Goal: Information Seeking & Learning: Check status

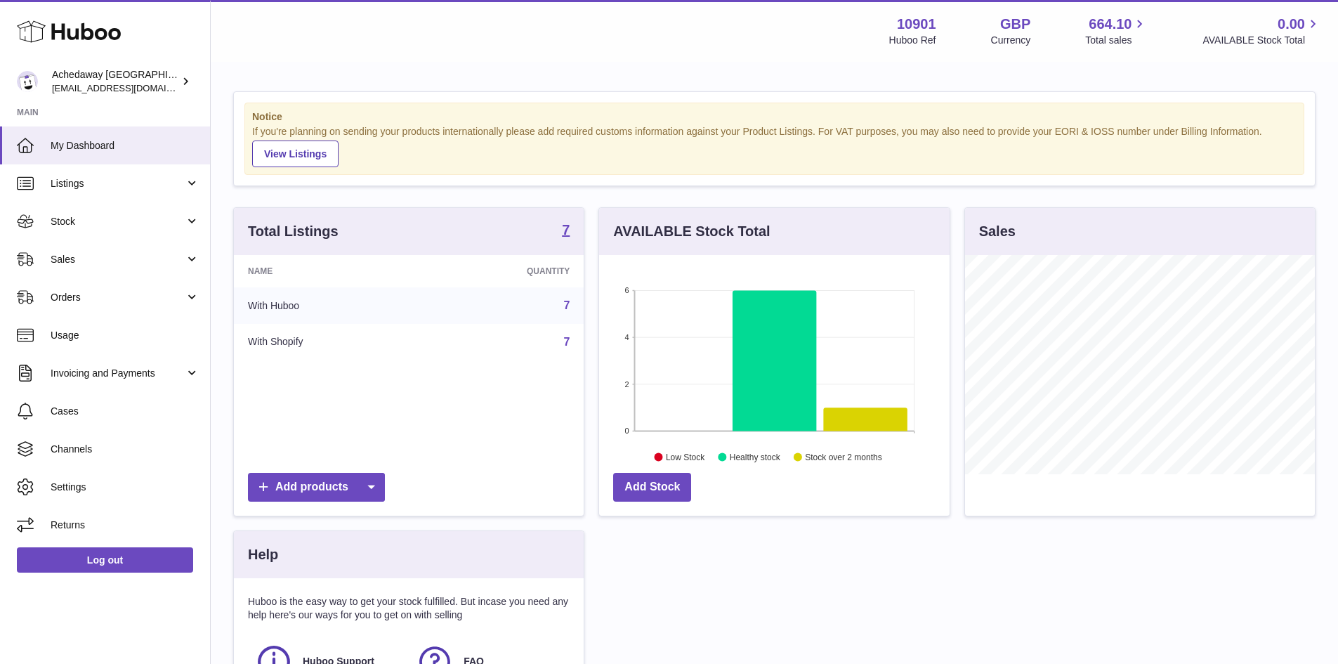
scroll to position [219, 350]
click at [117, 331] on span "Usage" at bounding box center [125, 335] width 149 height 13
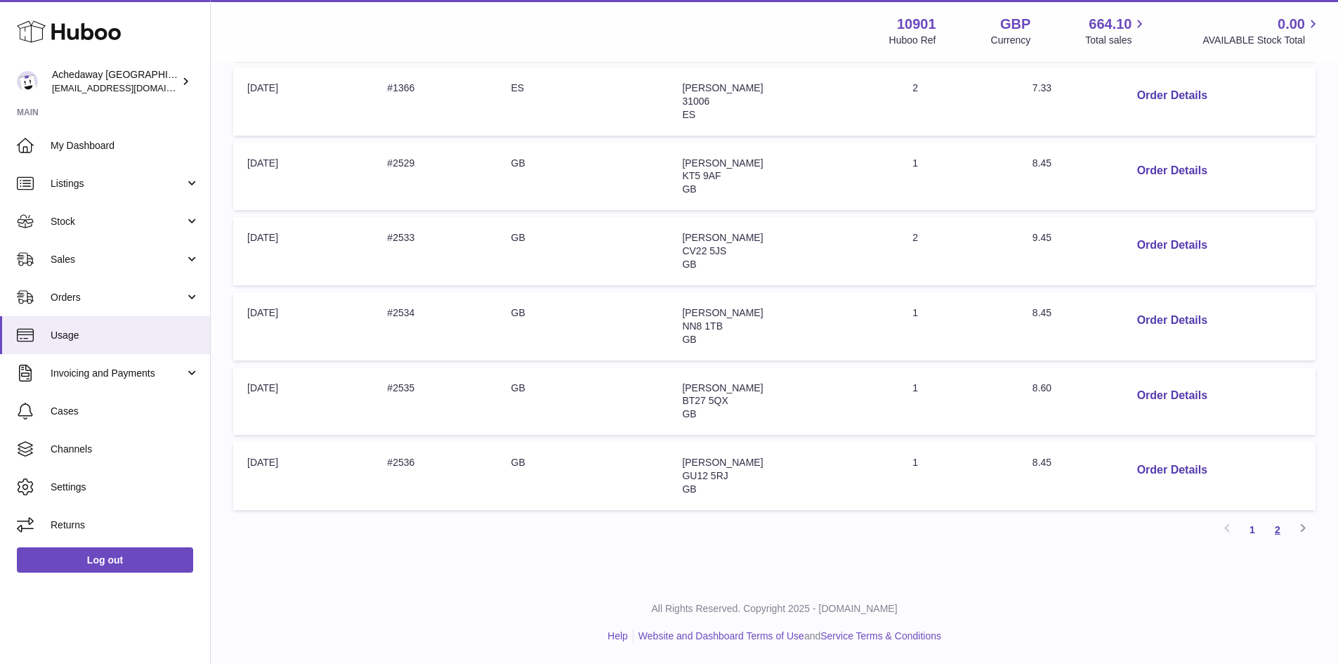
click at [1268, 529] on link "2" at bounding box center [1277, 529] width 25 height 25
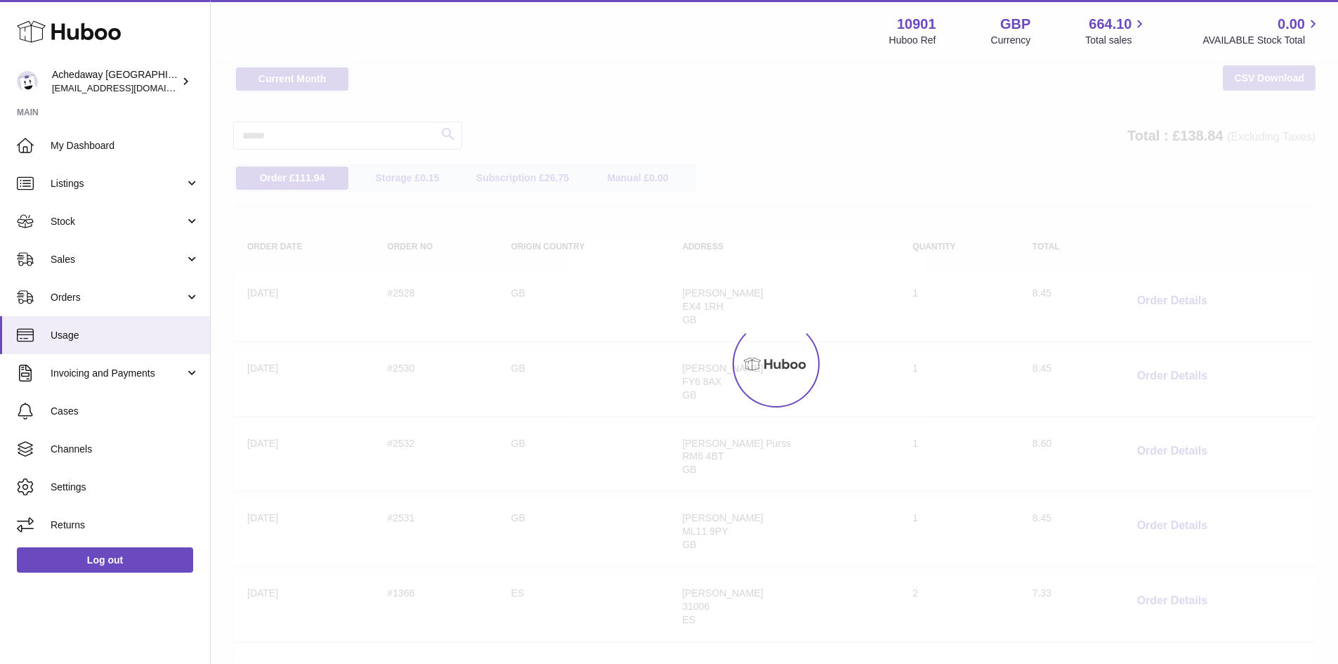
scroll to position [44, 0]
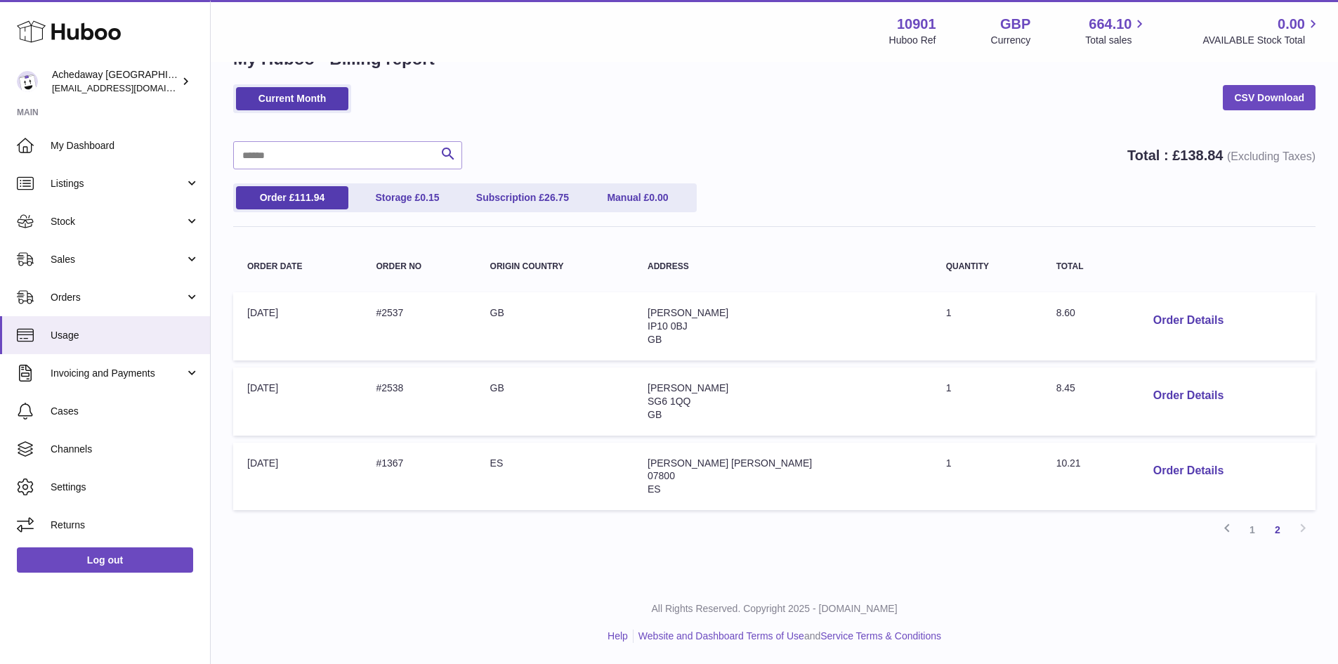
click at [1056, 459] on span "10.21" at bounding box center [1068, 462] width 25 height 11
copy span "10.21"
click at [1264, 530] on link "1" at bounding box center [1252, 529] width 25 height 25
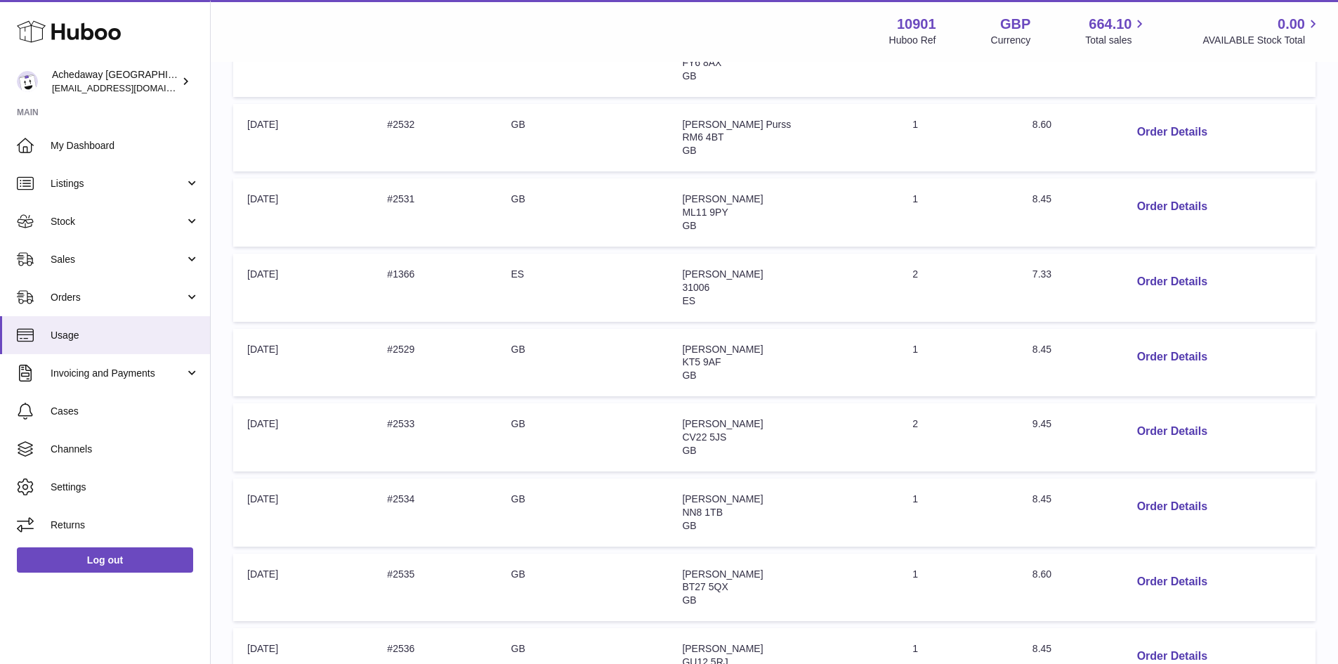
scroll to position [357, 0]
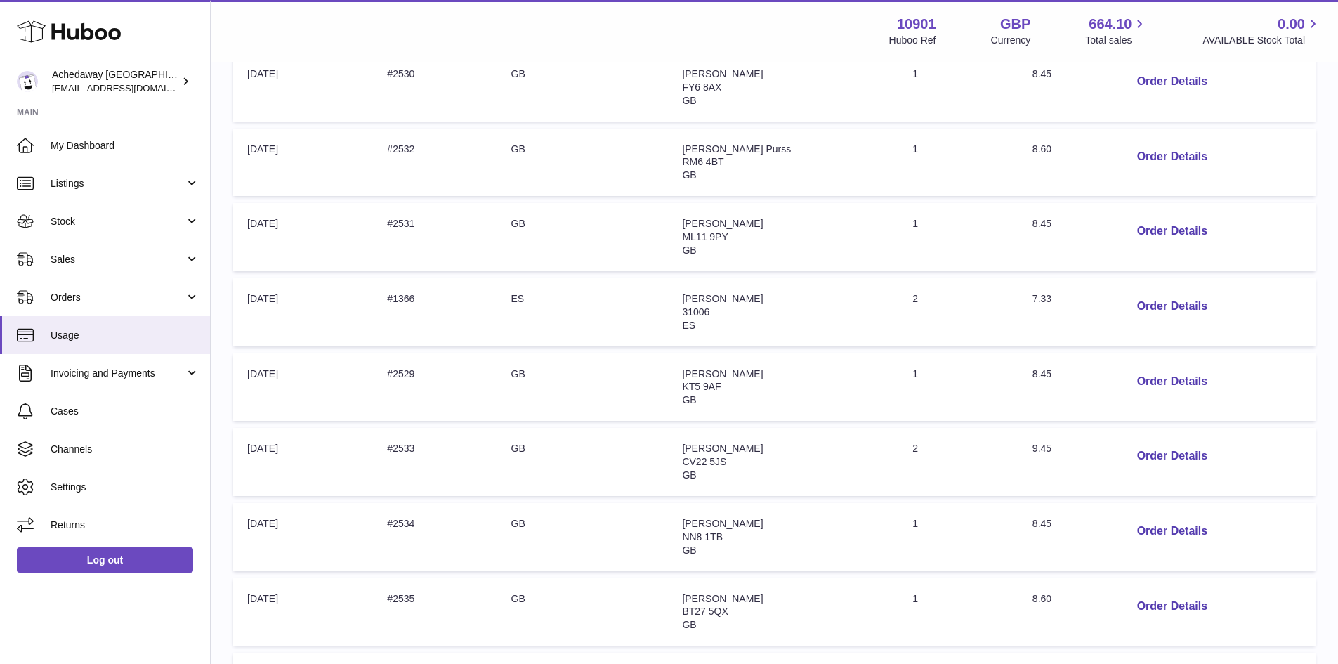
click at [1051, 300] on span "7.33" at bounding box center [1041, 298] width 19 height 11
click at [162, 147] on span "My Dashboard" at bounding box center [125, 145] width 149 height 13
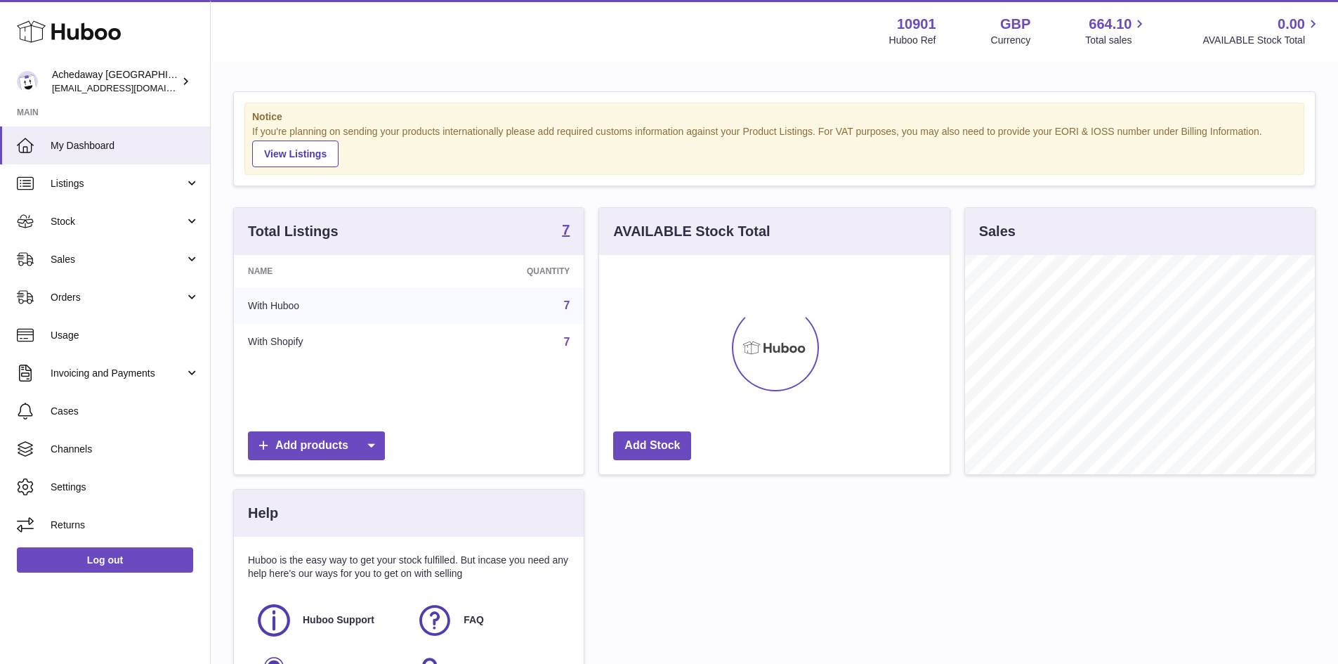
scroll to position [219, 350]
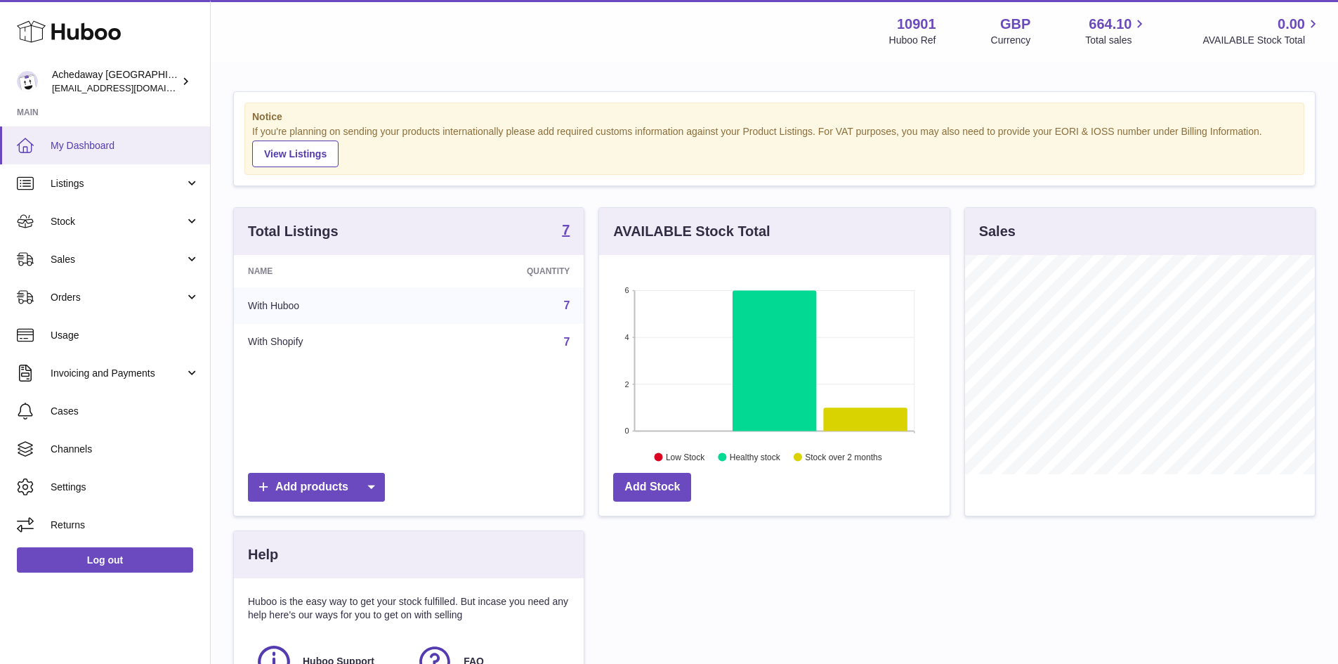
click at [145, 126] on link "My Dashboard" at bounding box center [105, 145] width 210 height 38
click at [152, 129] on link "My Dashboard" at bounding box center [105, 145] width 210 height 38
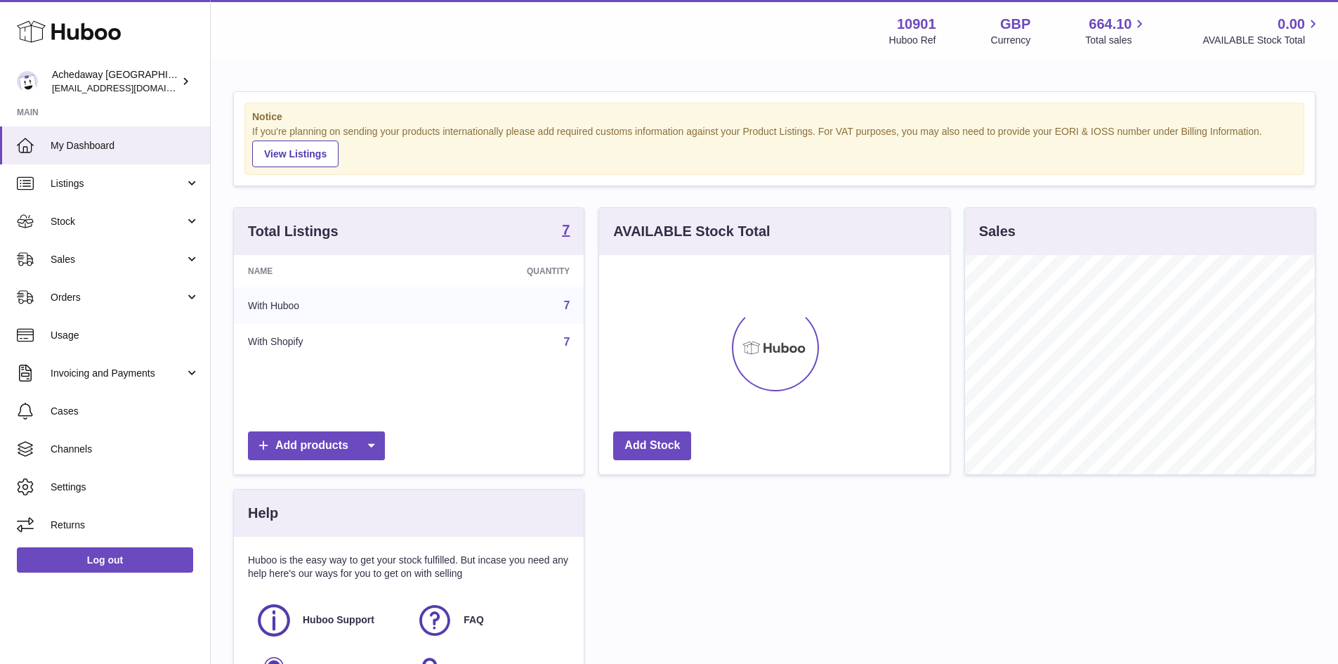
scroll to position [219, 350]
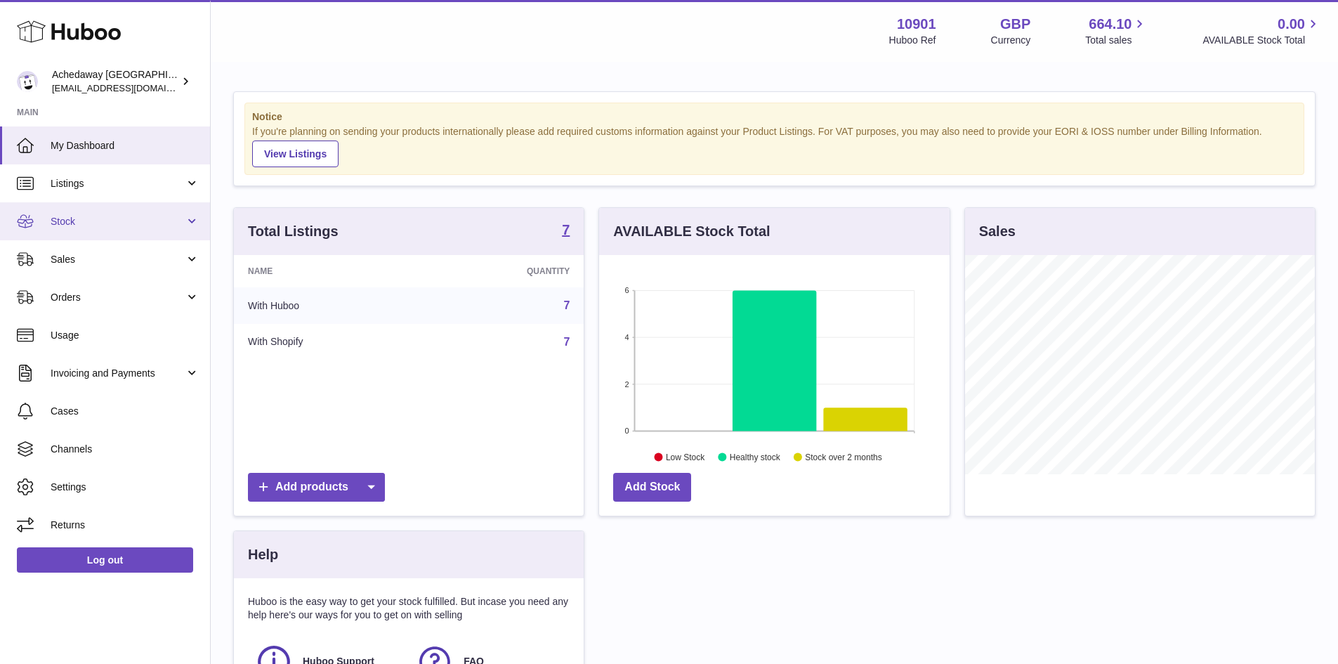
click at [138, 225] on span "Stock" at bounding box center [118, 221] width 134 height 13
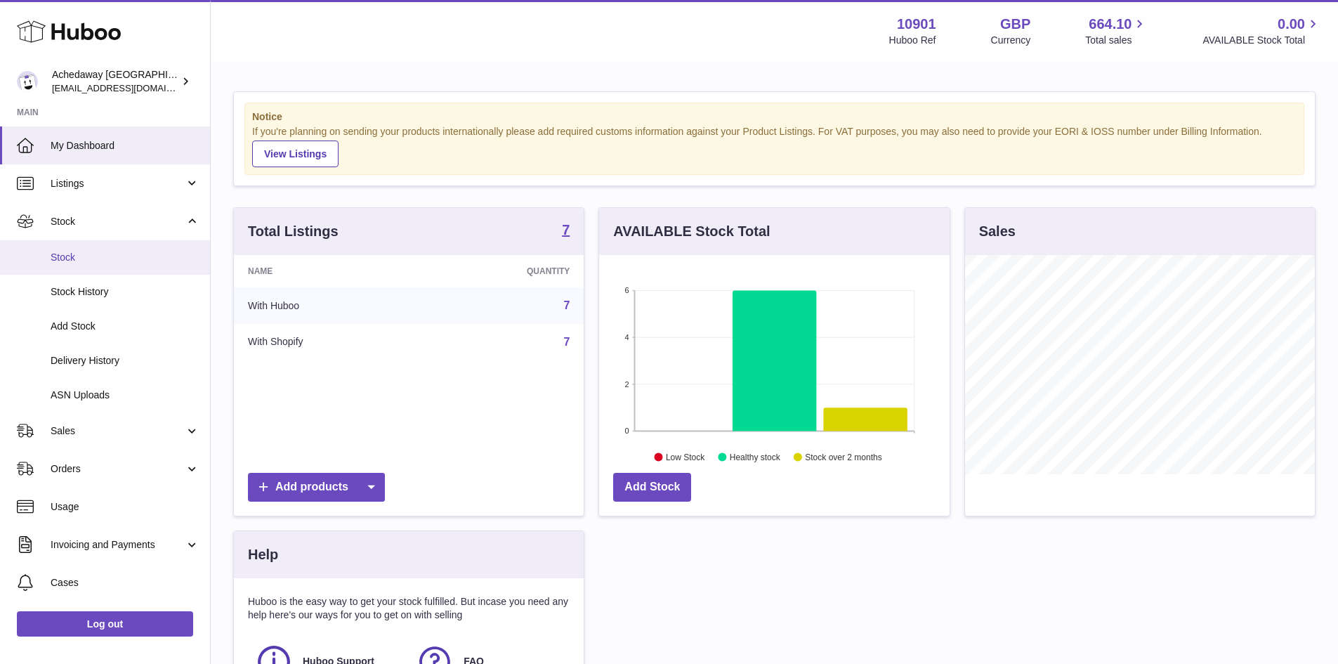
click at [169, 256] on span "Stock" at bounding box center [125, 257] width 149 height 13
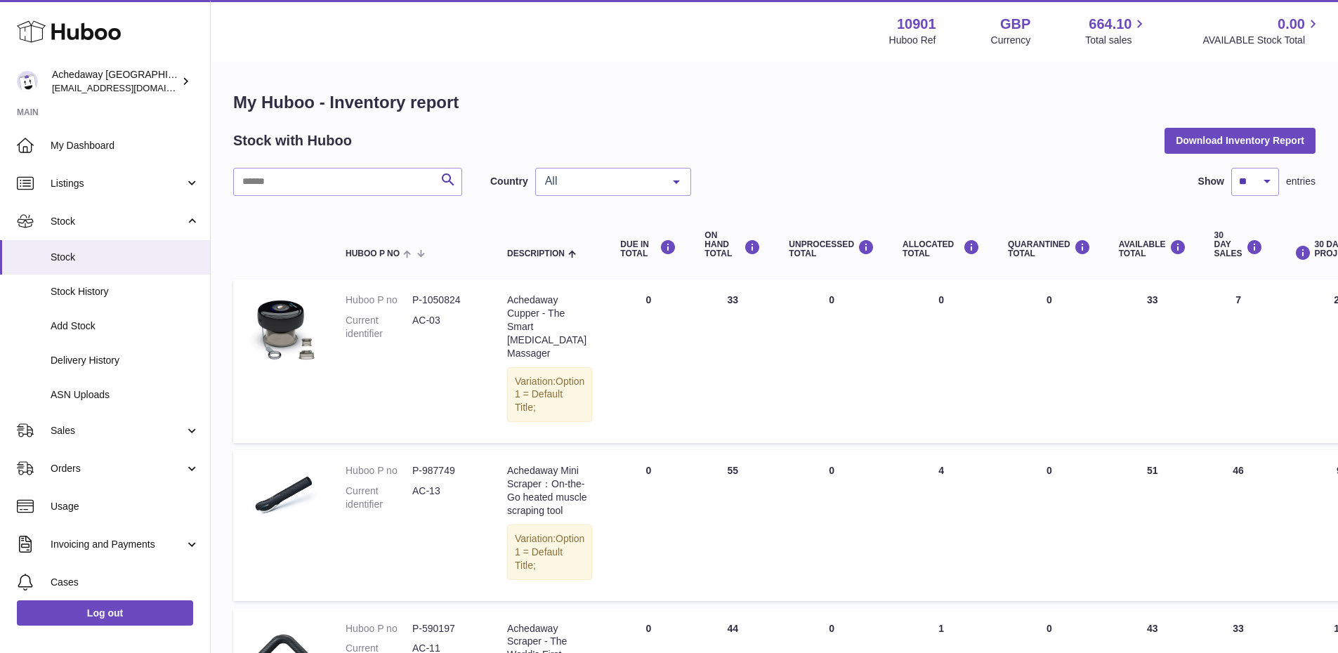
click at [623, 175] on span "All" at bounding box center [601, 181] width 121 height 14
click at [624, 230] on span "GB" at bounding box center [613, 238] width 155 height 28
click at [596, 162] on div "My Huboo - Inventory report Stock with Huboo Download Inventory Report Search C…" at bounding box center [774, 652] width 1082 height 1122
click at [610, 192] on div "GB" at bounding box center [613, 182] width 156 height 28
click at [617, 266] on span "ES" at bounding box center [613, 266] width 155 height 28
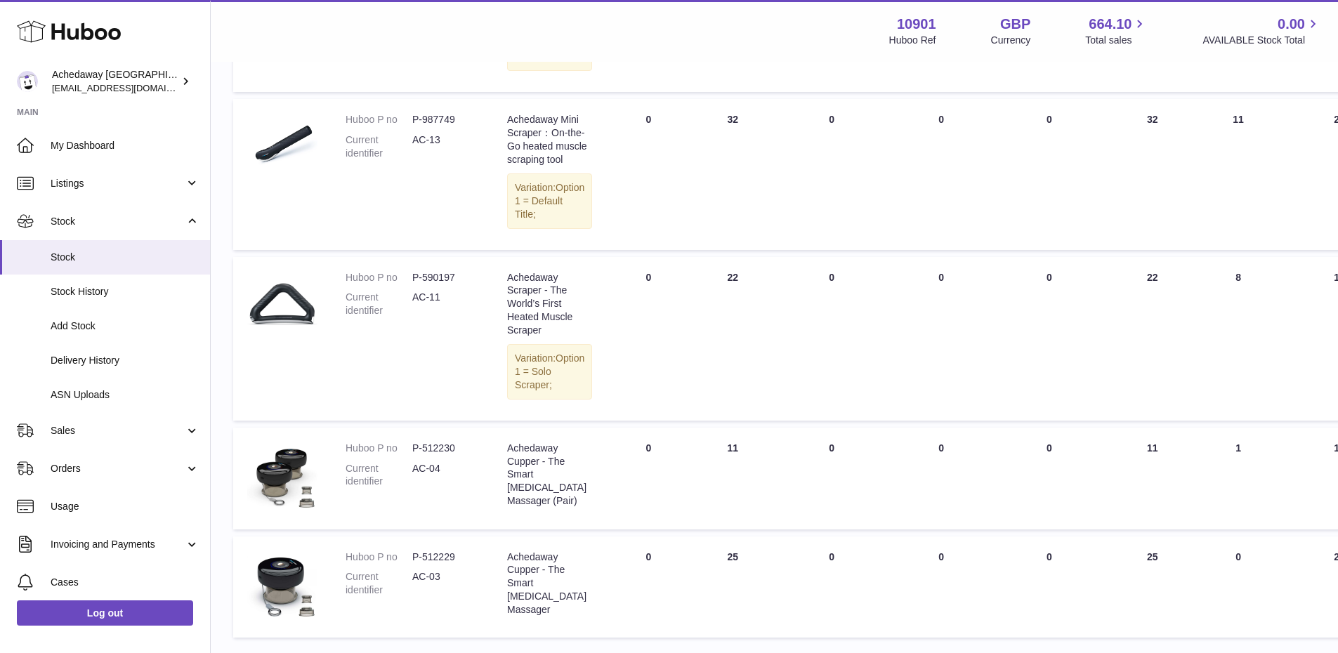
scroll to position [507, 0]
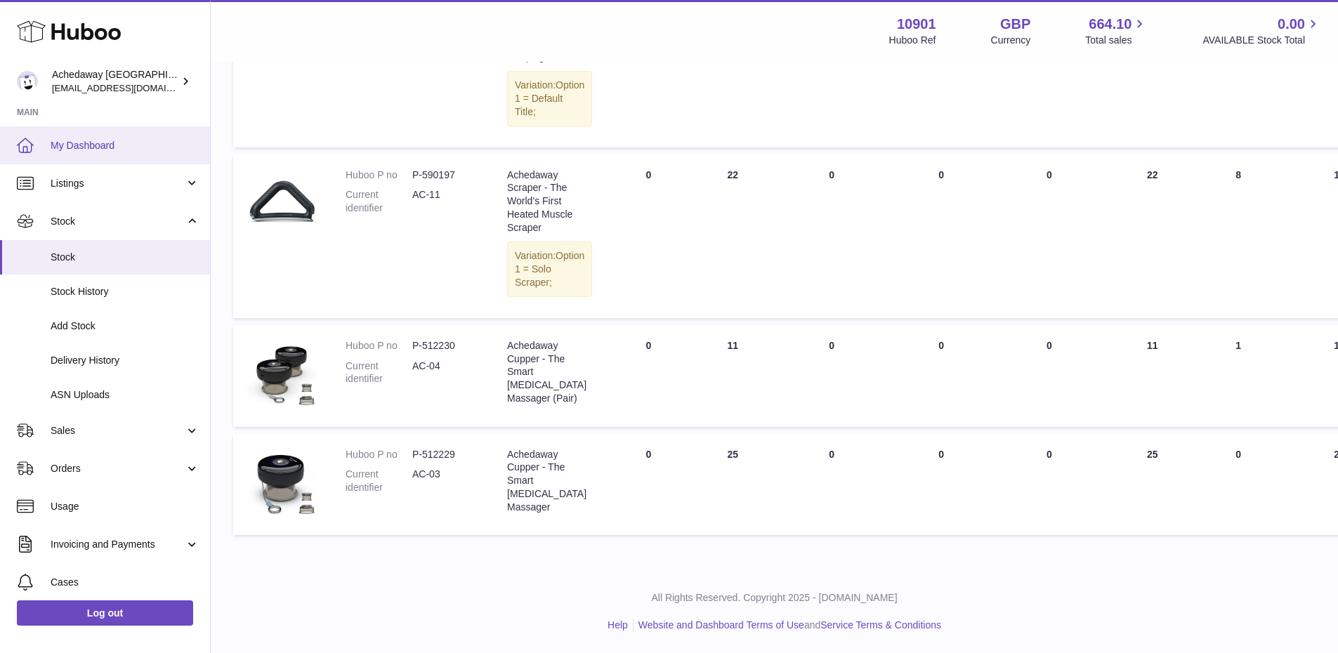
click at [107, 146] on span "My Dashboard" at bounding box center [125, 145] width 149 height 13
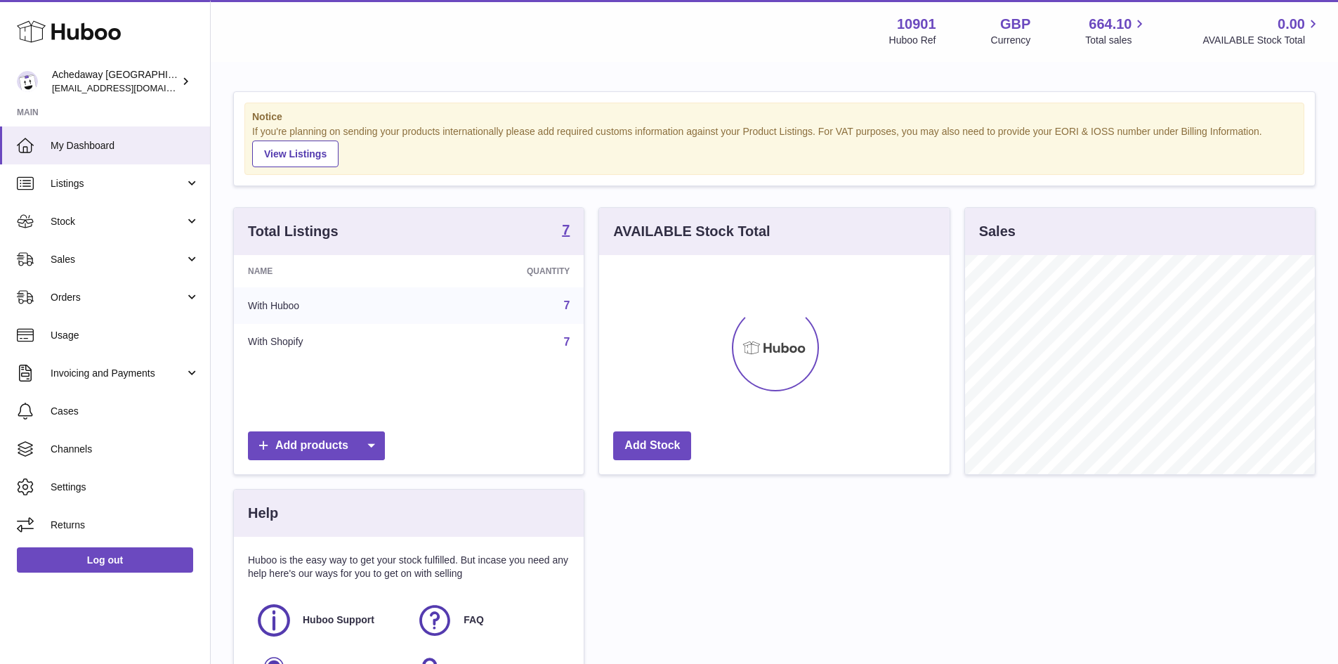
scroll to position [219, 350]
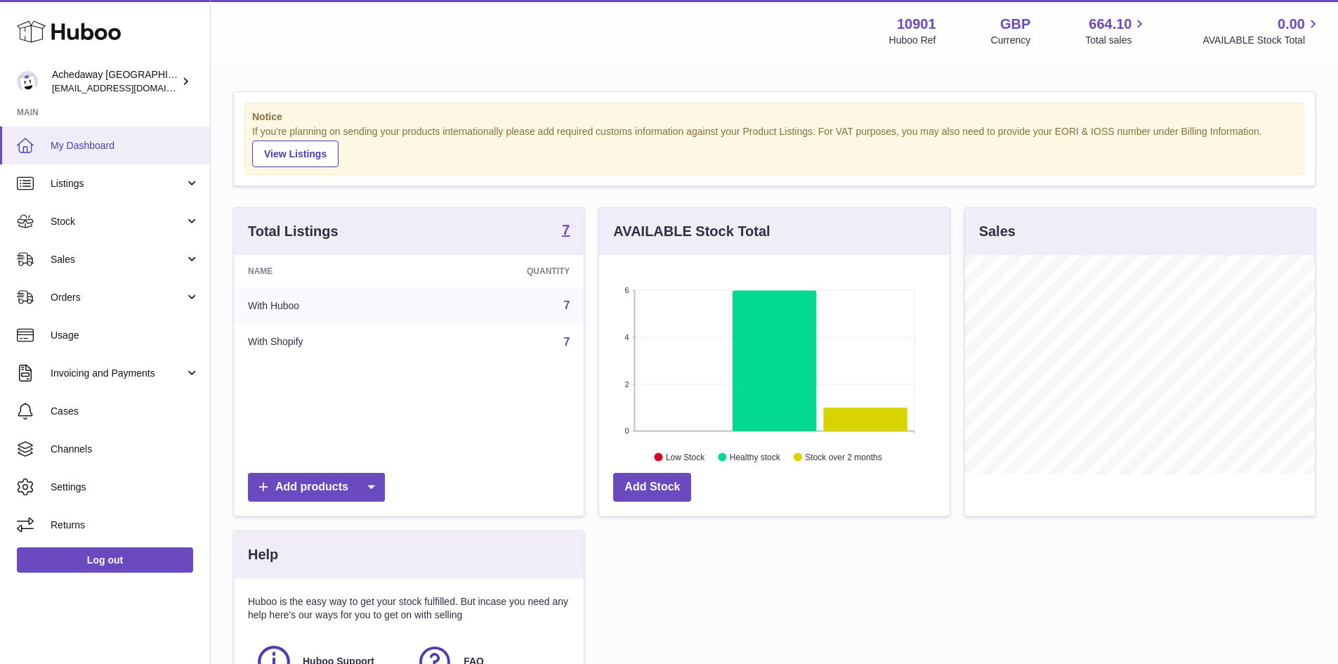
click at [127, 151] on span "My Dashboard" at bounding box center [125, 145] width 149 height 13
click at [147, 338] on span "Usage" at bounding box center [125, 335] width 149 height 13
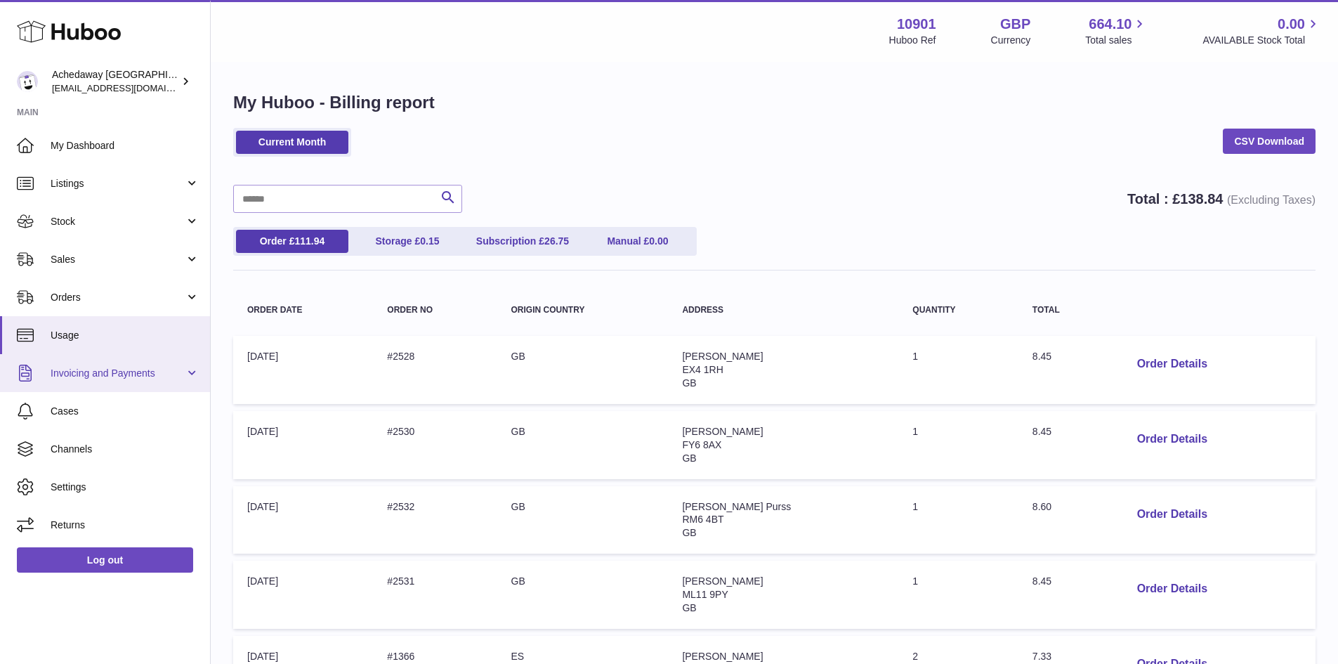
click at [169, 383] on link "Invoicing and Payments" at bounding box center [105, 373] width 210 height 38
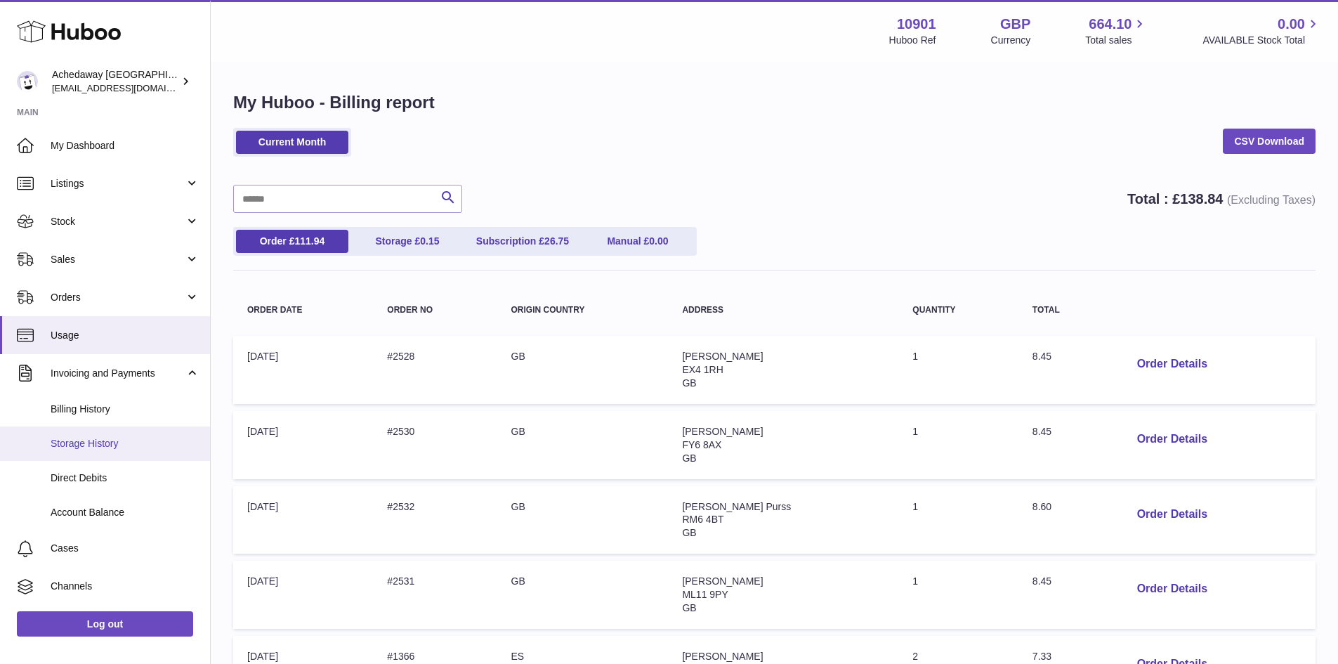
click at [107, 447] on span "Storage History" at bounding box center [125, 443] width 149 height 13
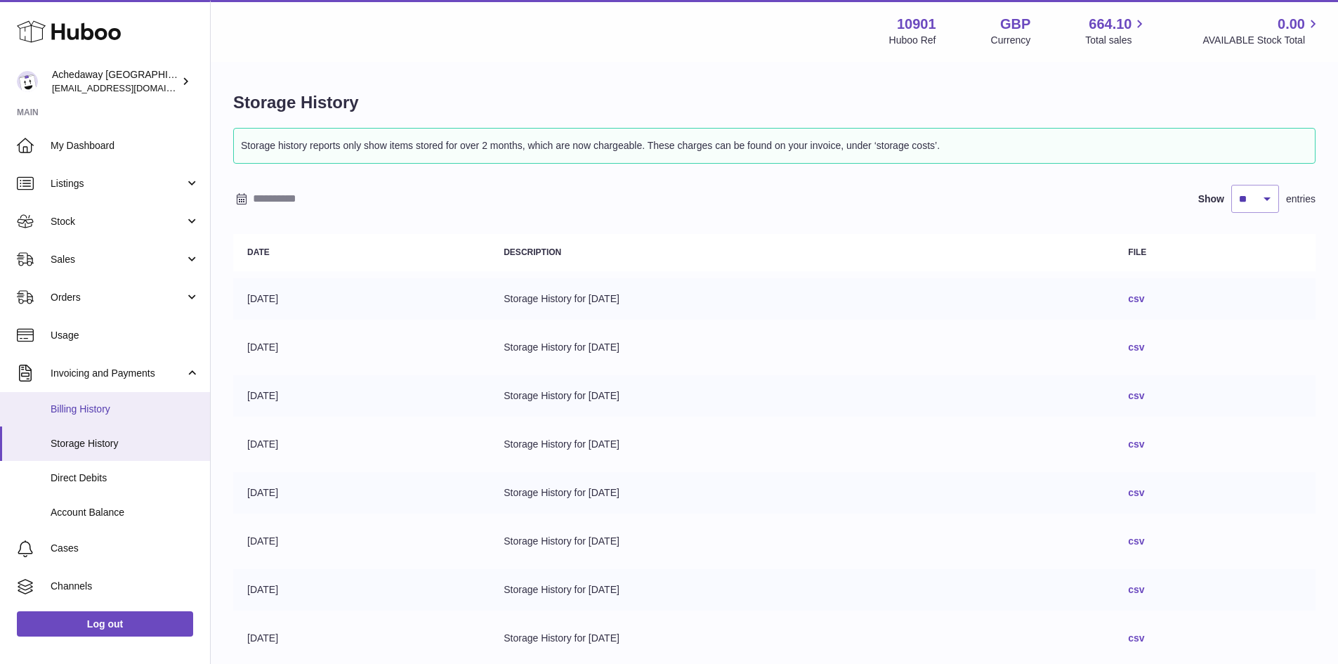
click at [86, 411] on span "Billing History" at bounding box center [125, 408] width 149 height 13
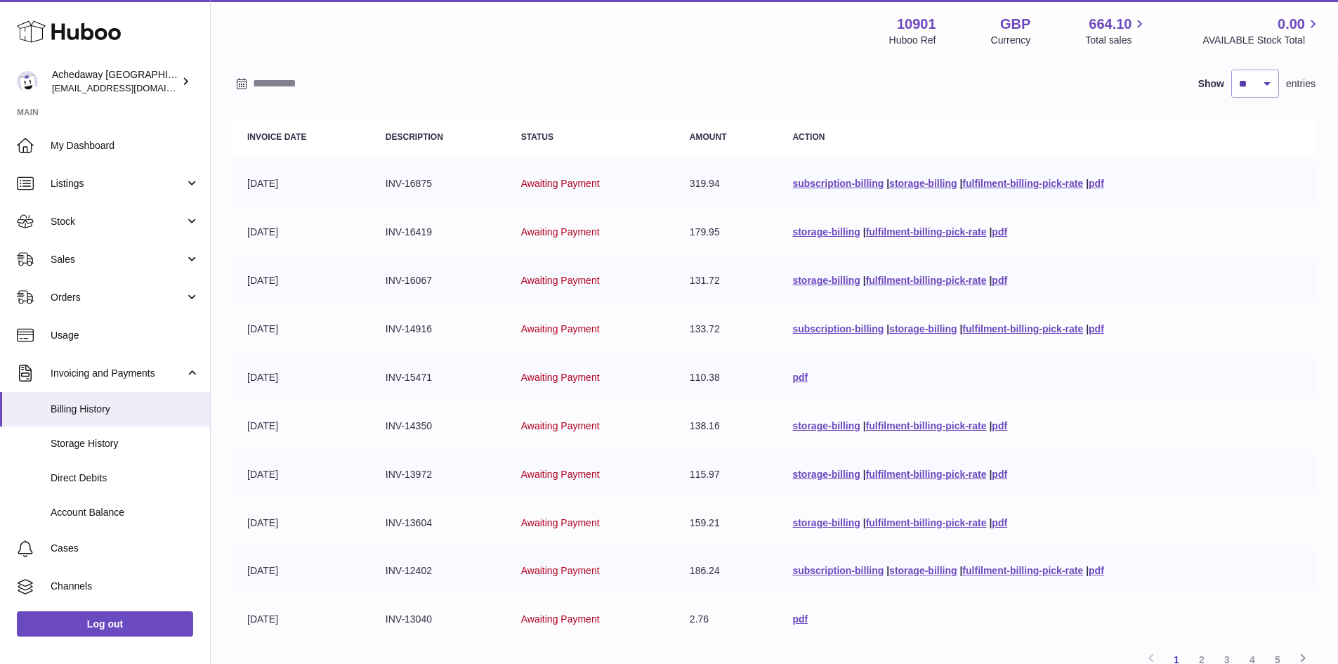
scroll to position [250, 0]
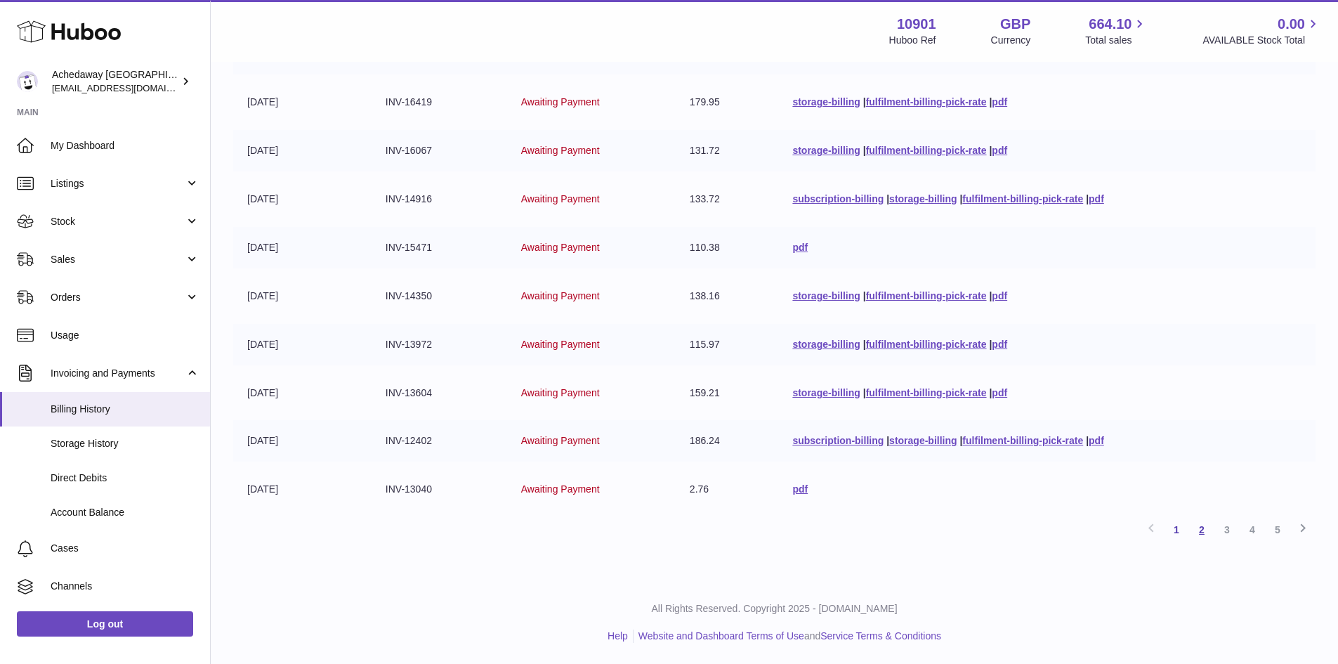
click at [1200, 531] on link "2" at bounding box center [1201, 529] width 25 height 25
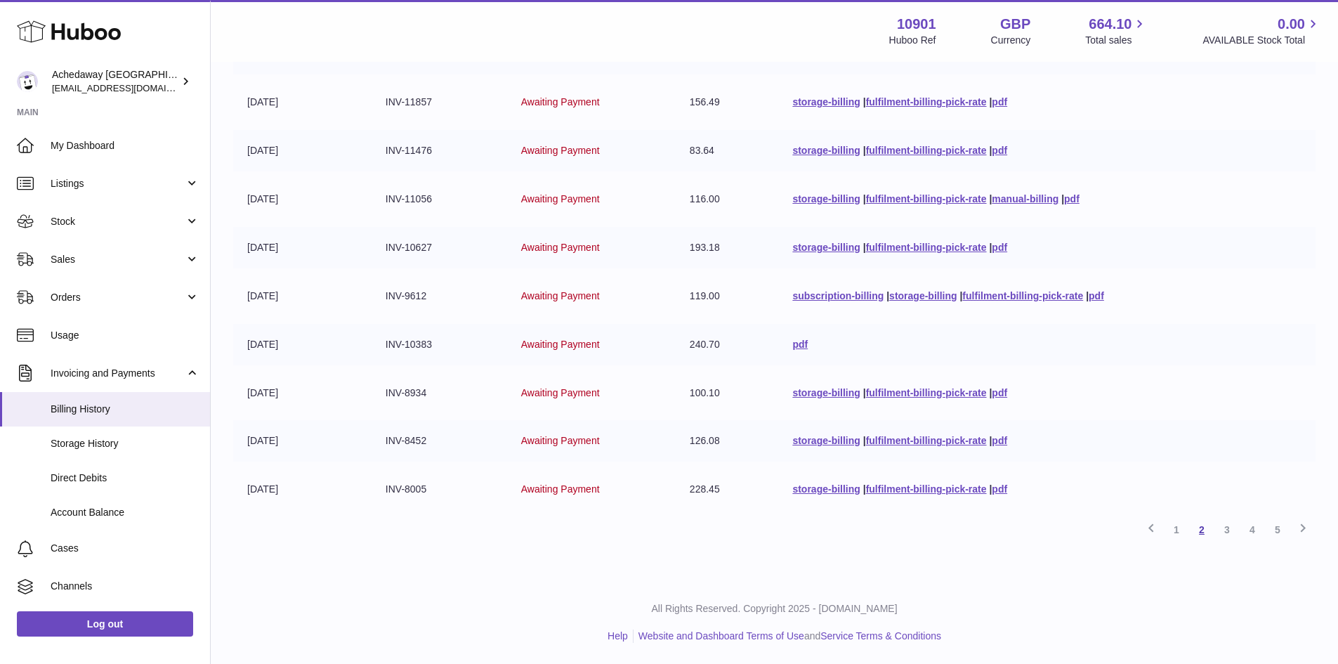
click at [1209, 525] on link "2" at bounding box center [1201, 529] width 25 height 25
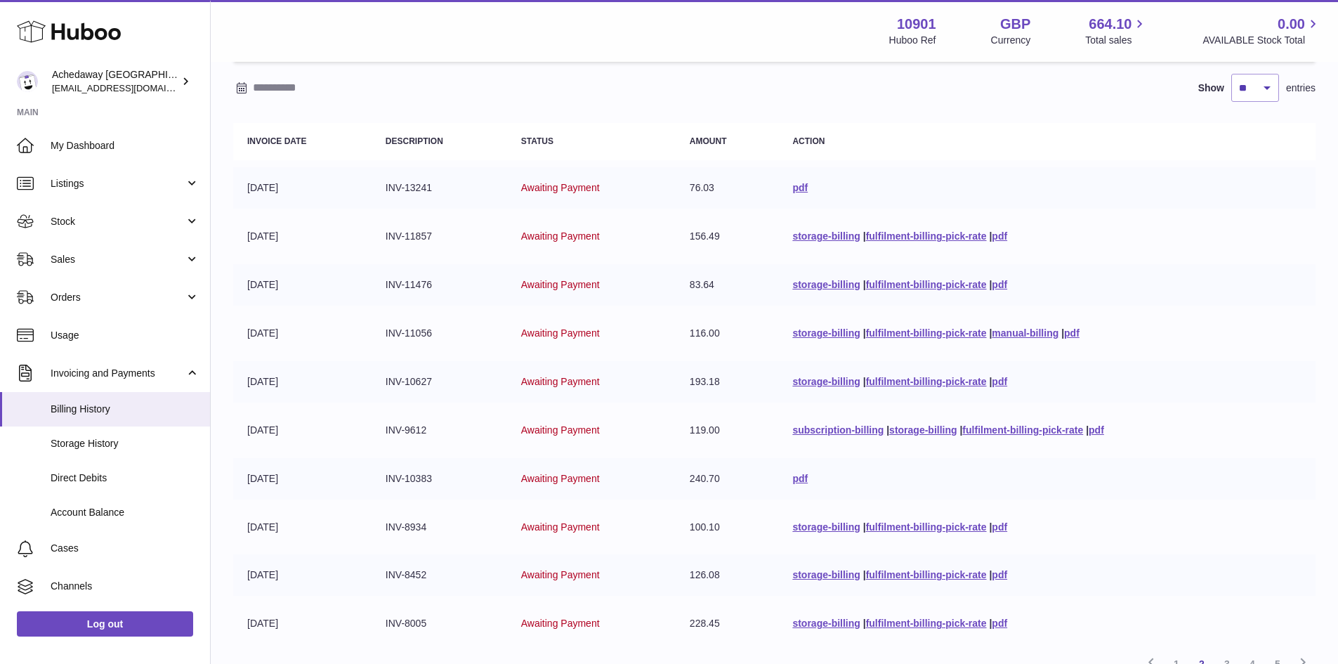
click at [1227, 530] on tbody "31-07-2025 INV-13241 Awaiting Payment 76.03 pdf 28-07-2025 INV-11857 Awaiting P…" at bounding box center [774, 405] width 1082 height 477
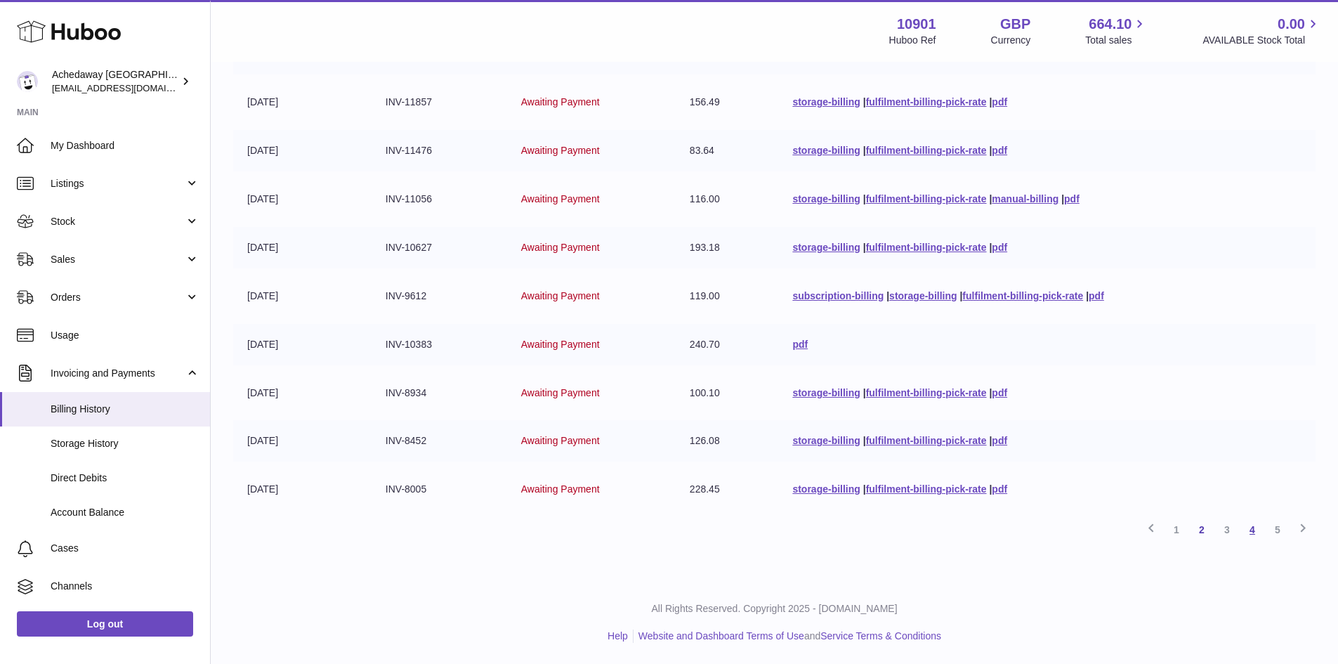
click at [1256, 523] on link "4" at bounding box center [1252, 529] width 25 height 25
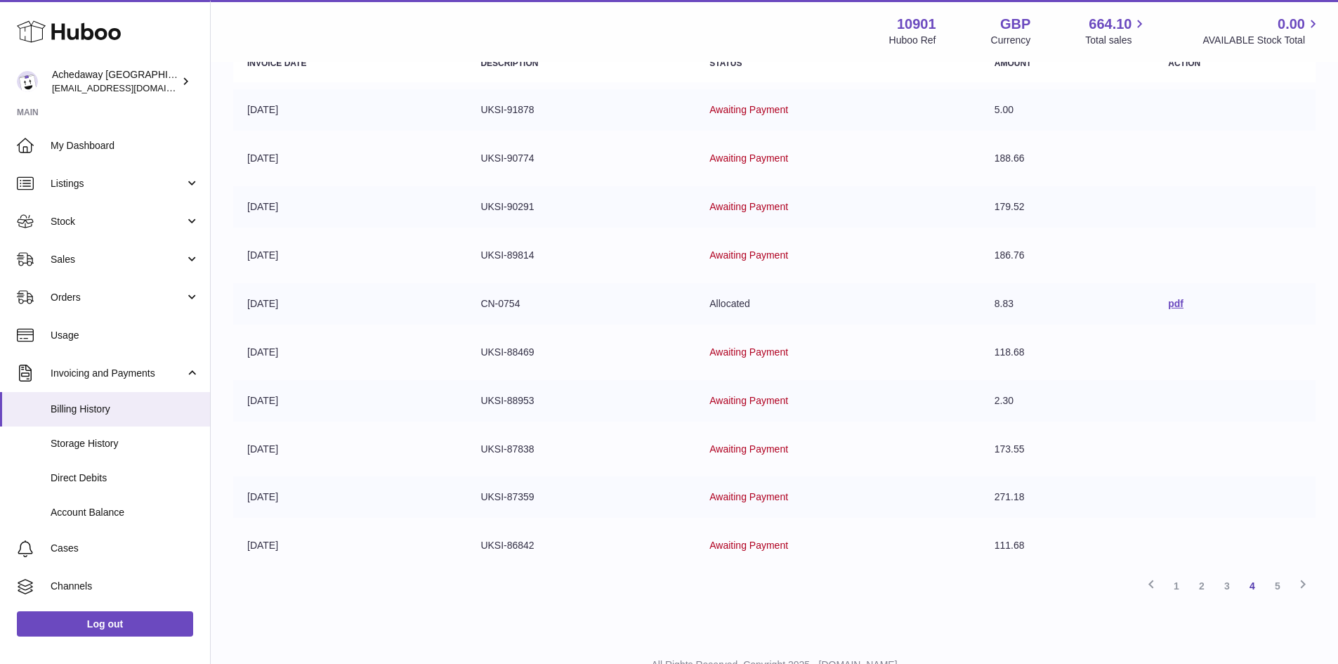
scroll to position [250, 0]
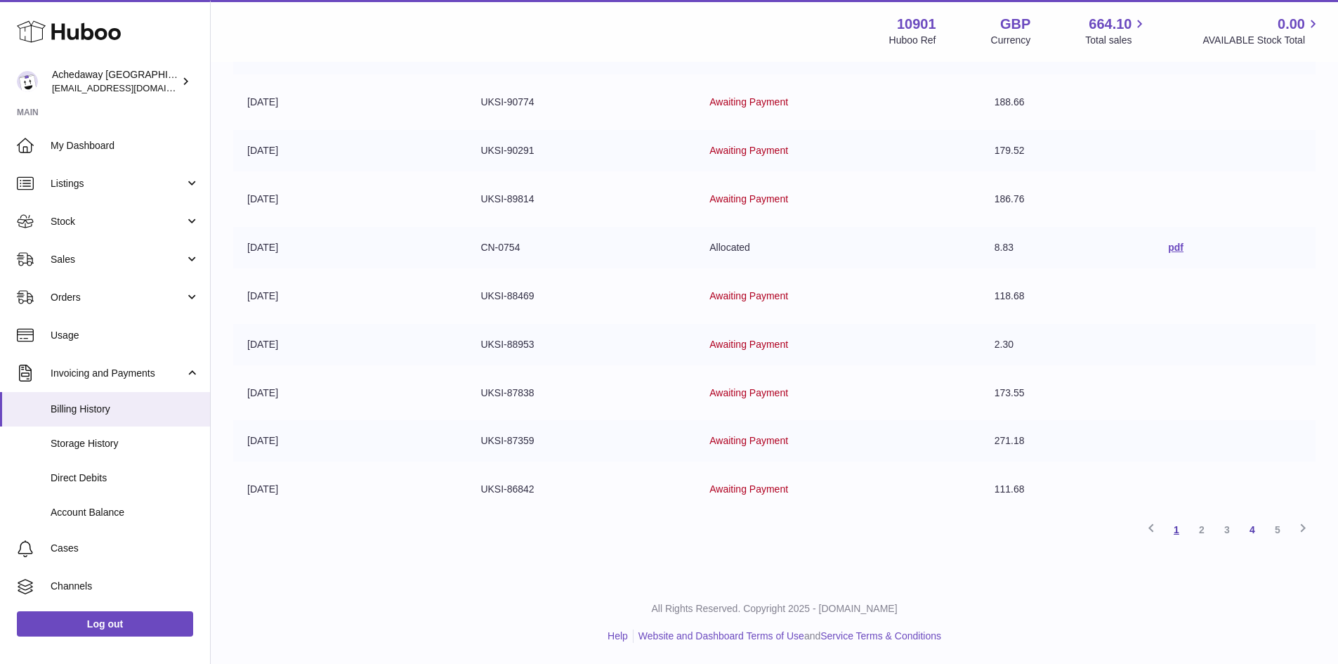
click at [1169, 539] on link "1" at bounding box center [1176, 529] width 25 height 25
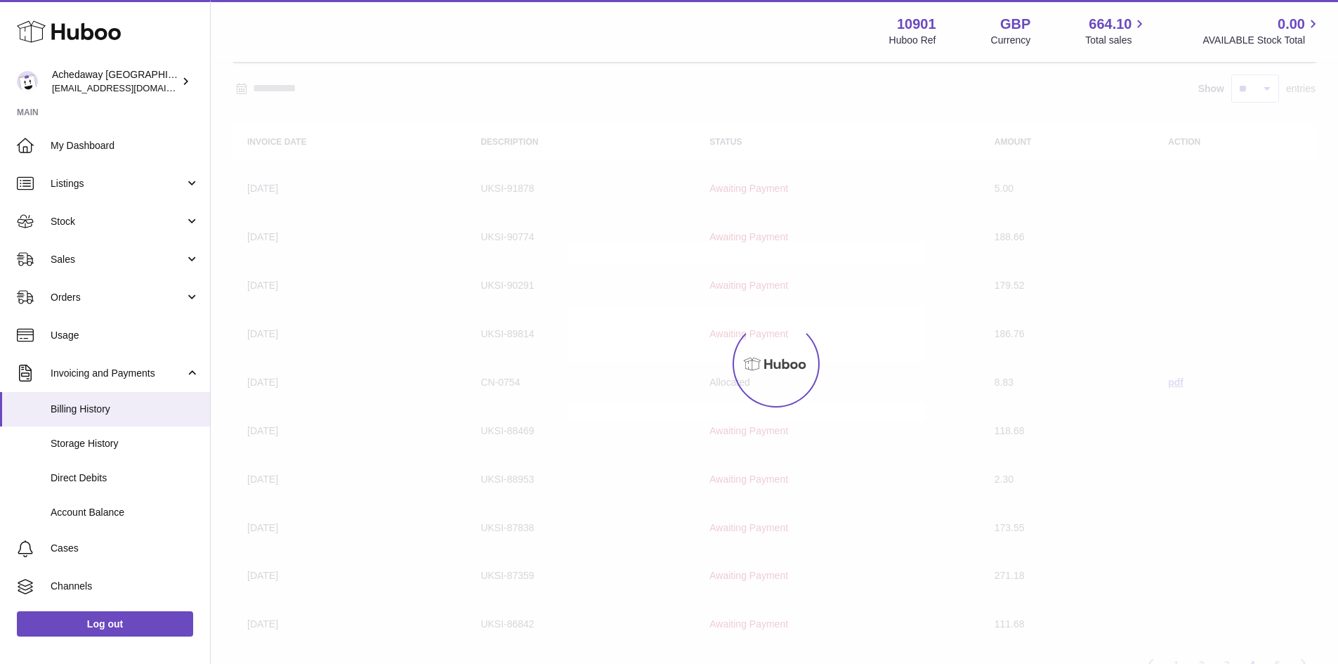
scroll to position [63, 0]
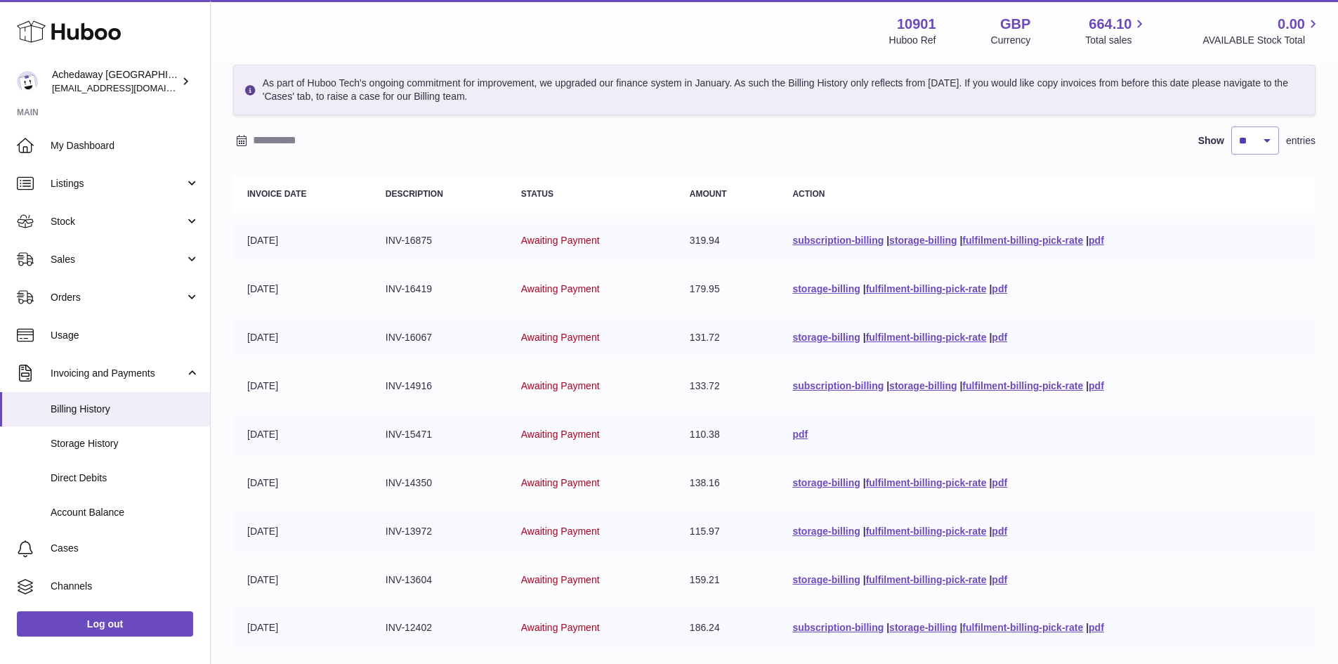
click at [685, 232] on td "319.94" at bounding box center [727, 240] width 103 height 41
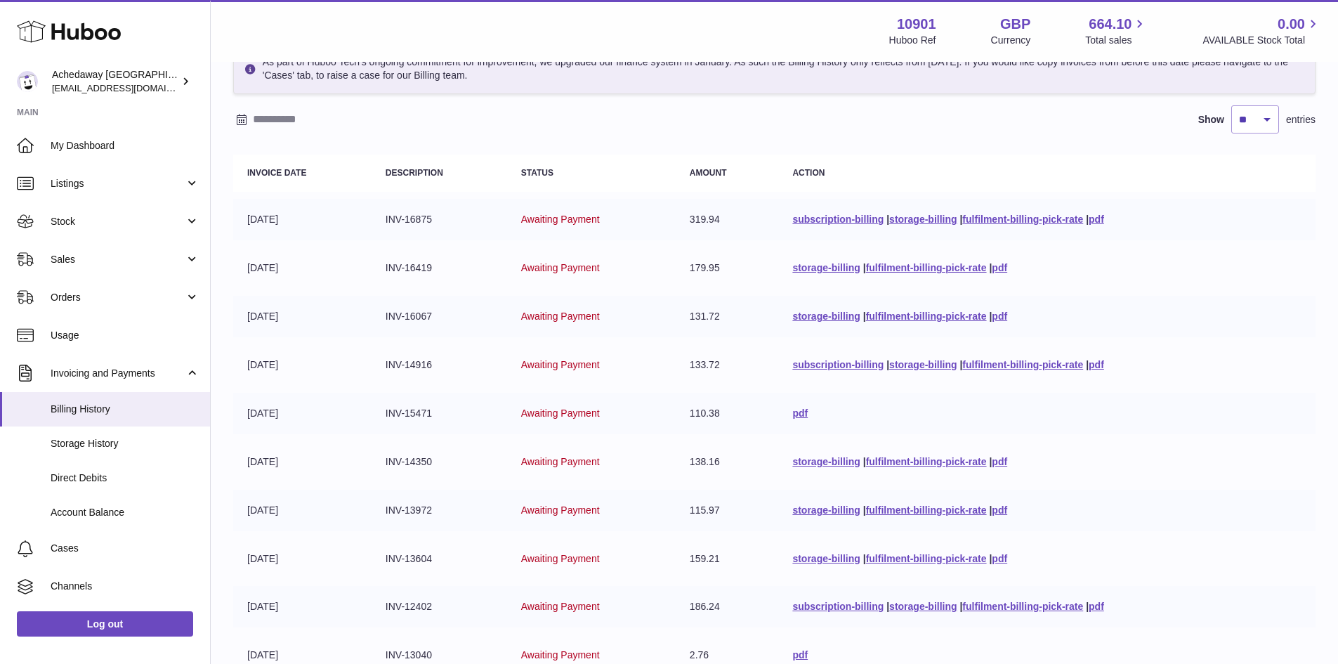
scroll to position [0, 0]
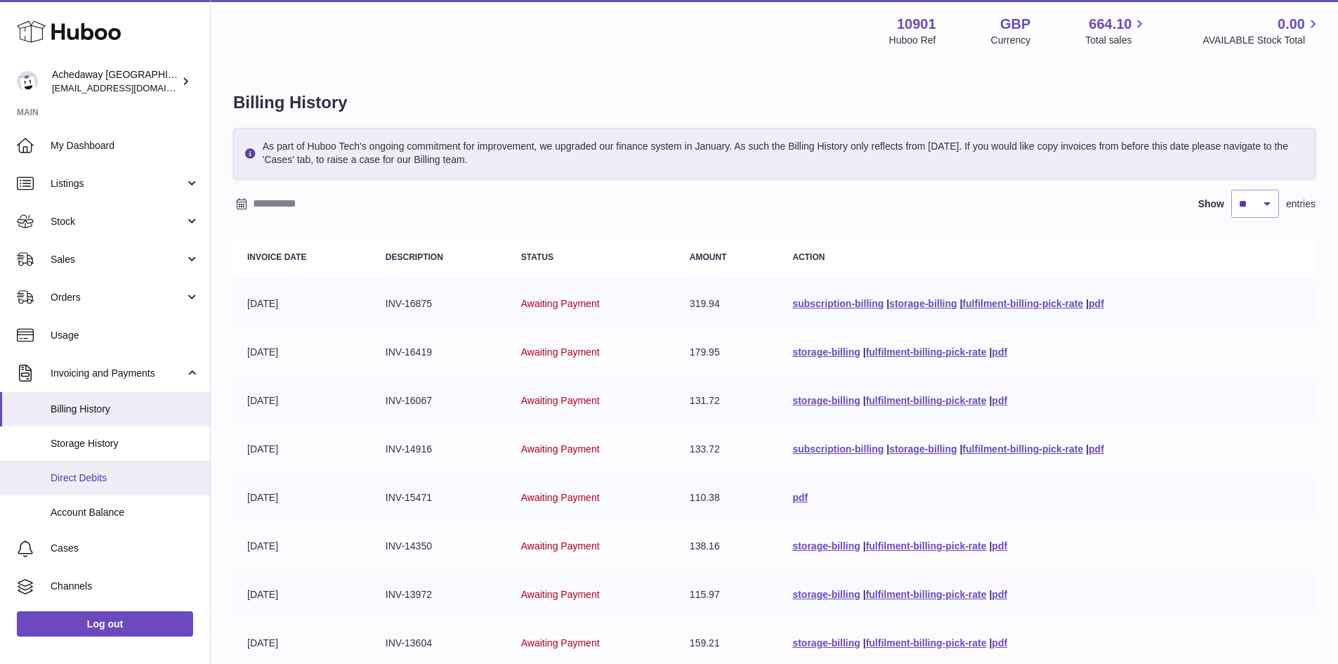
click at [103, 485] on link "Direct Debits" at bounding box center [105, 478] width 210 height 34
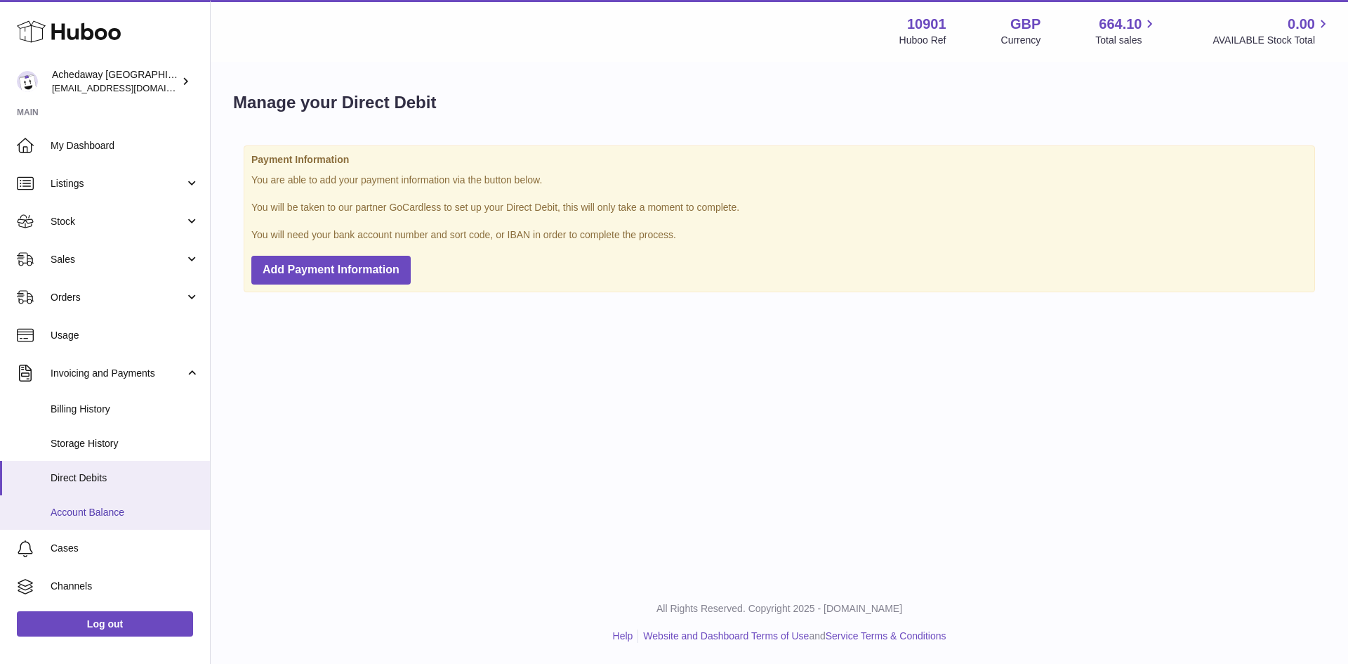
click at [136, 513] on span "Account Balance" at bounding box center [125, 512] width 149 height 13
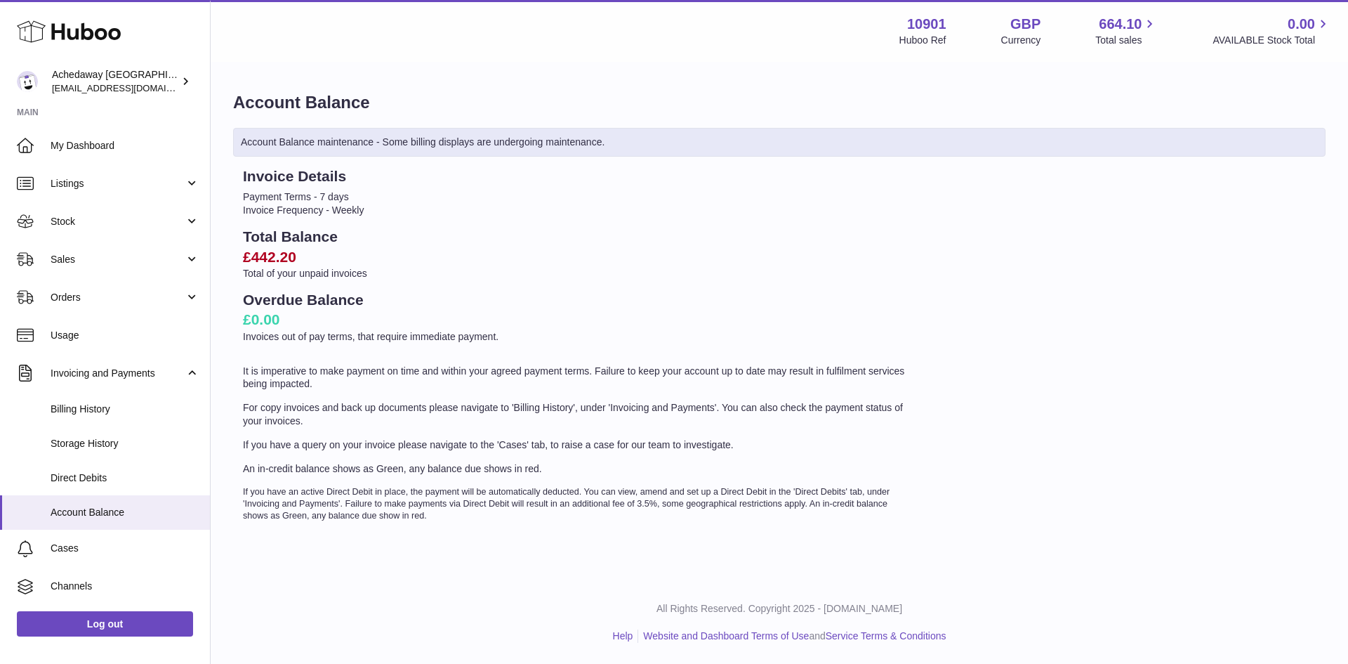
click at [272, 262] on h2 "£442.20" at bounding box center [577, 257] width 669 height 20
click at [382, 322] on h2 "£0.00" at bounding box center [577, 320] width 669 height 20
click at [81, 131] on link "My Dashboard" at bounding box center [105, 145] width 210 height 38
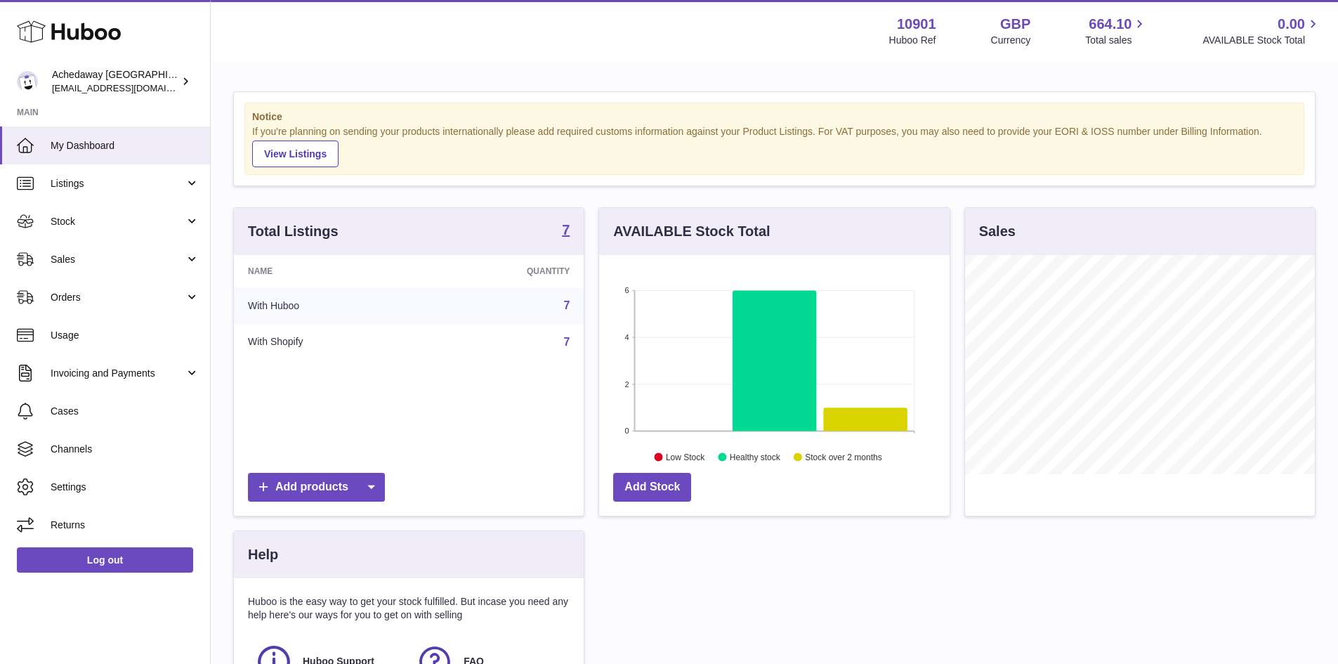
scroll to position [219, 350]
click at [143, 140] on span "My Dashboard" at bounding box center [125, 145] width 149 height 13
click at [176, 222] on span "Stock" at bounding box center [118, 221] width 134 height 13
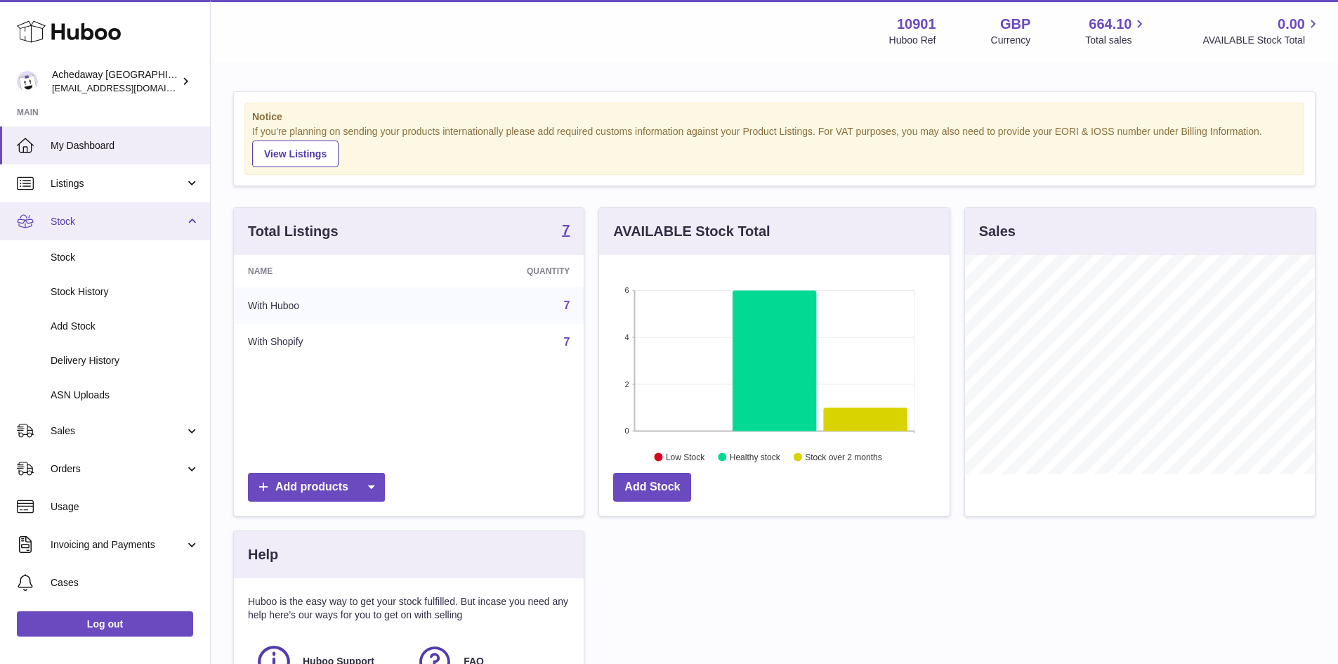
click at [176, 222] on span "Stock" at bounding box center [118, 221] width 134 height 13
